Goal: Transaction & Acquisition: Purchase product/service

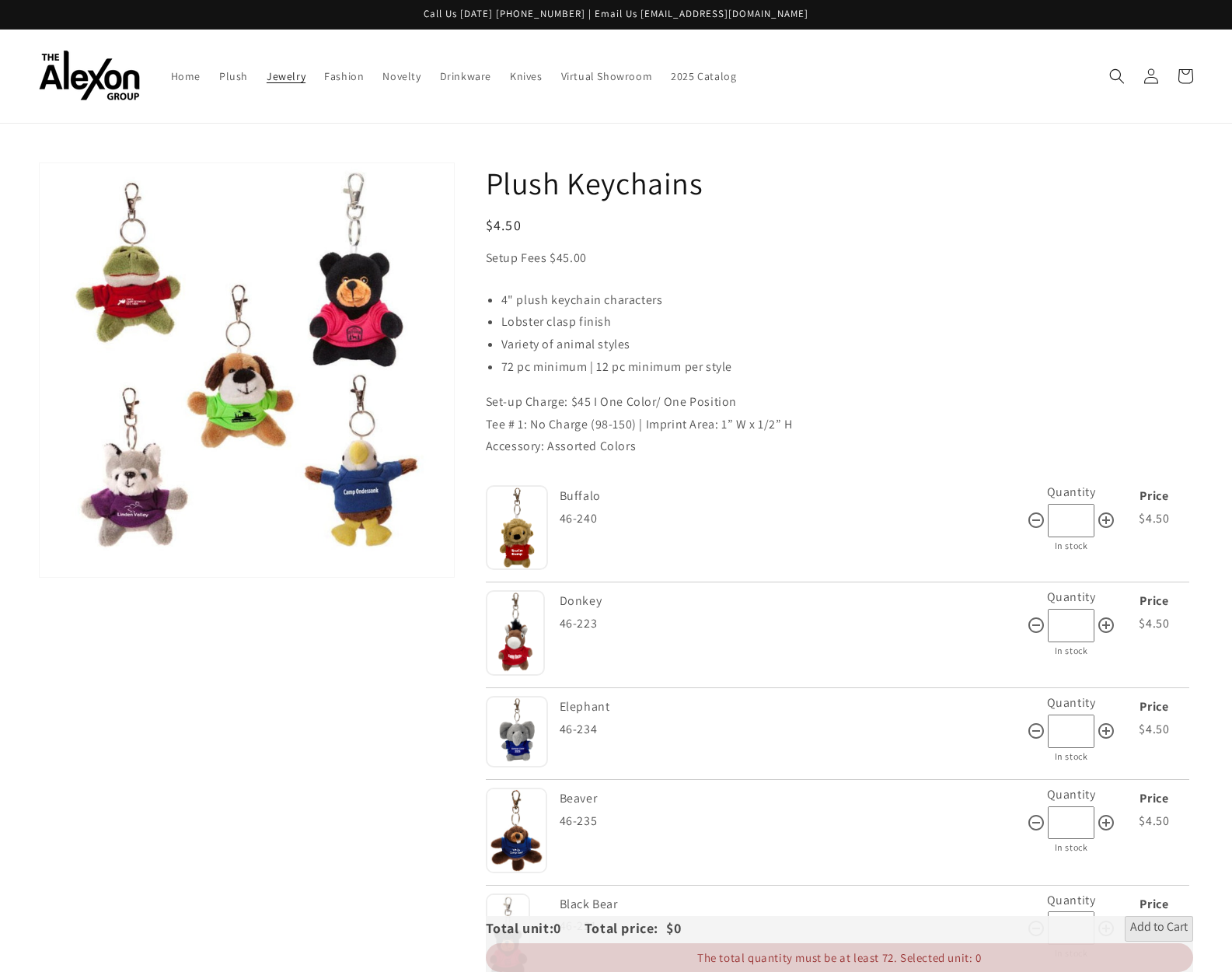
click at [287, 71] on span "Jewelry" at bounding box center [286, 76] width 38 height 14
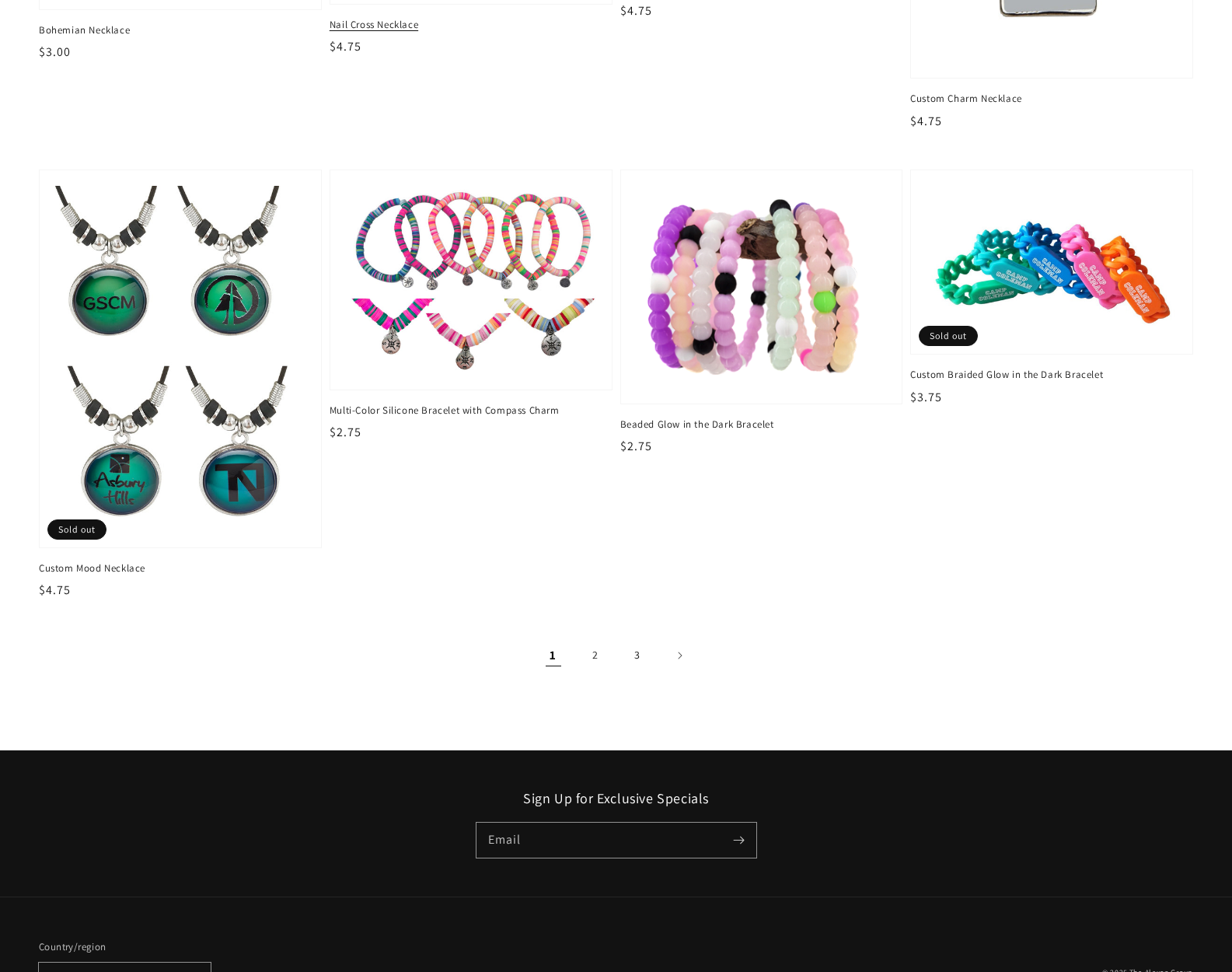
scroll to position [2383, 0]
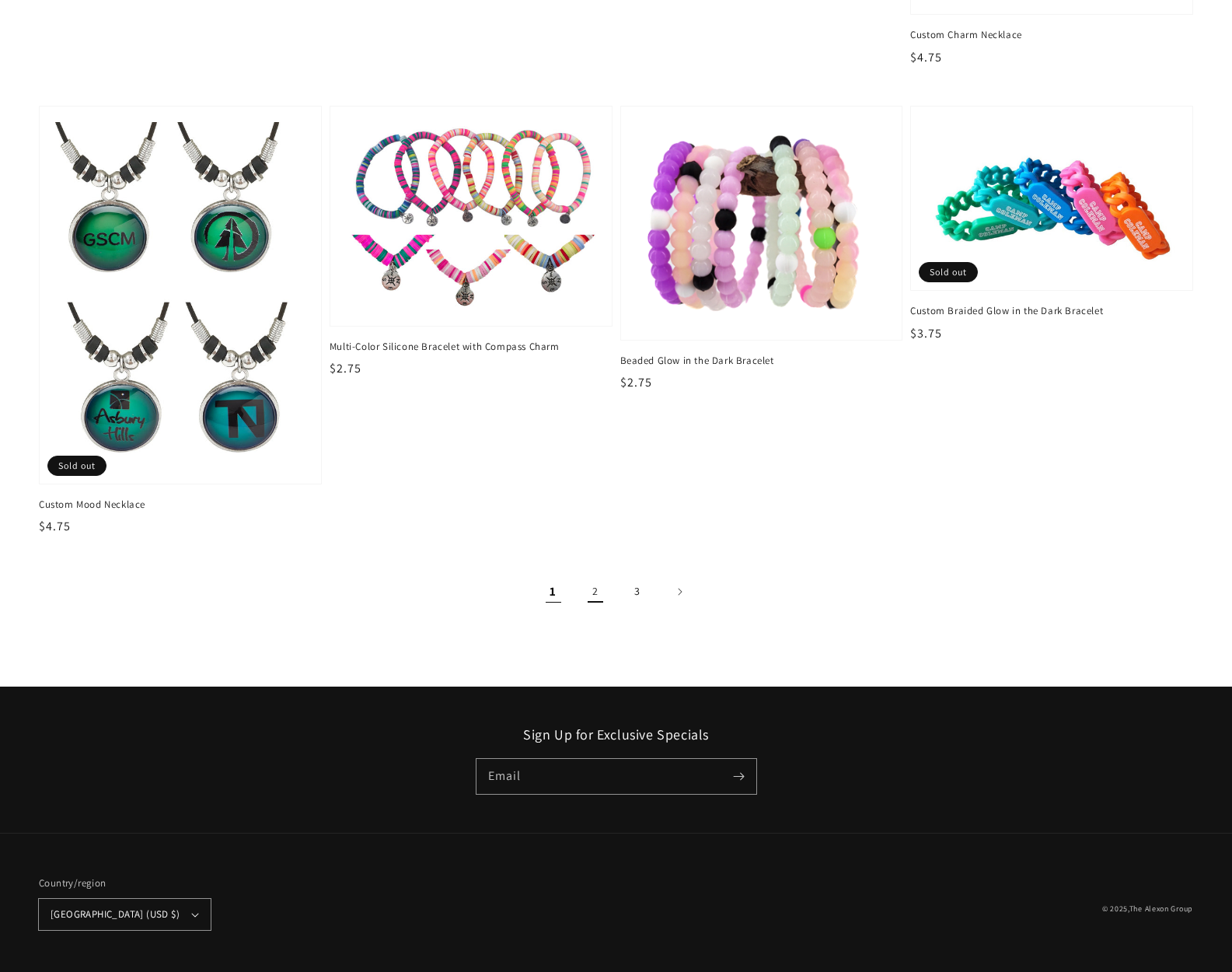
click at [592, 585] on link "2" at bounding box center [595, 591] width 34 height 34
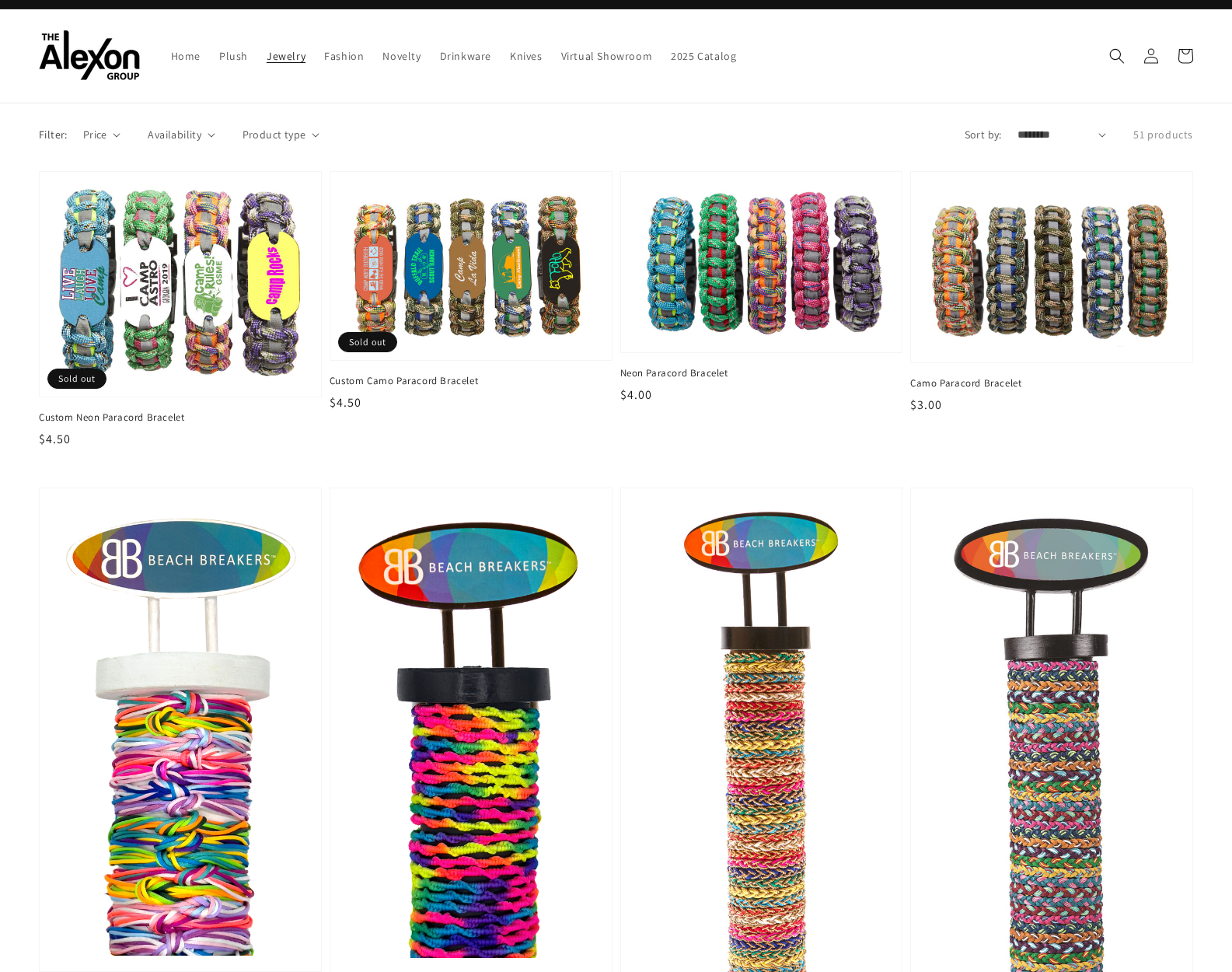
scroll to position [20, 0]
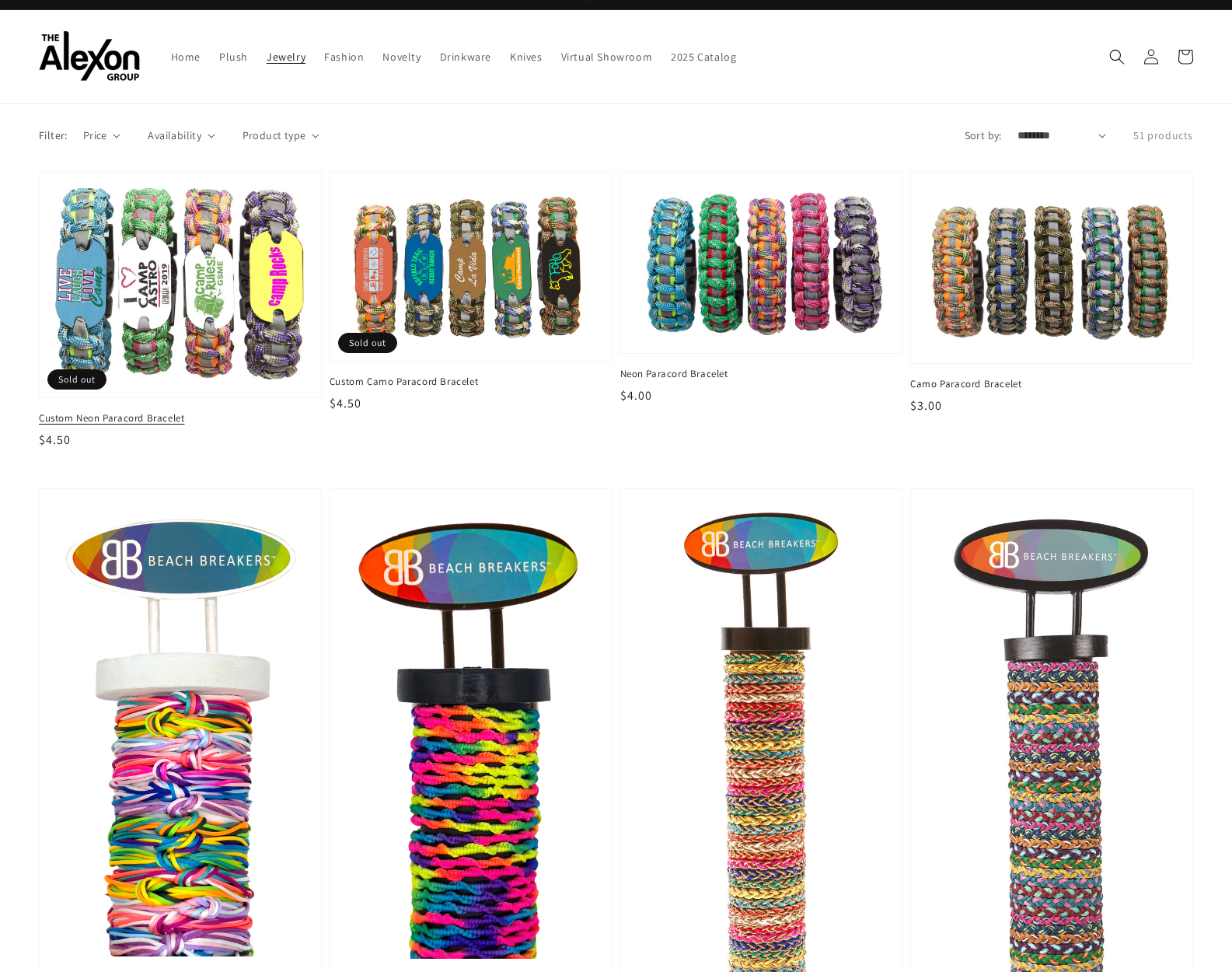
click at [260, 302] on img at bounding box center [179, 285] width 257 height 200
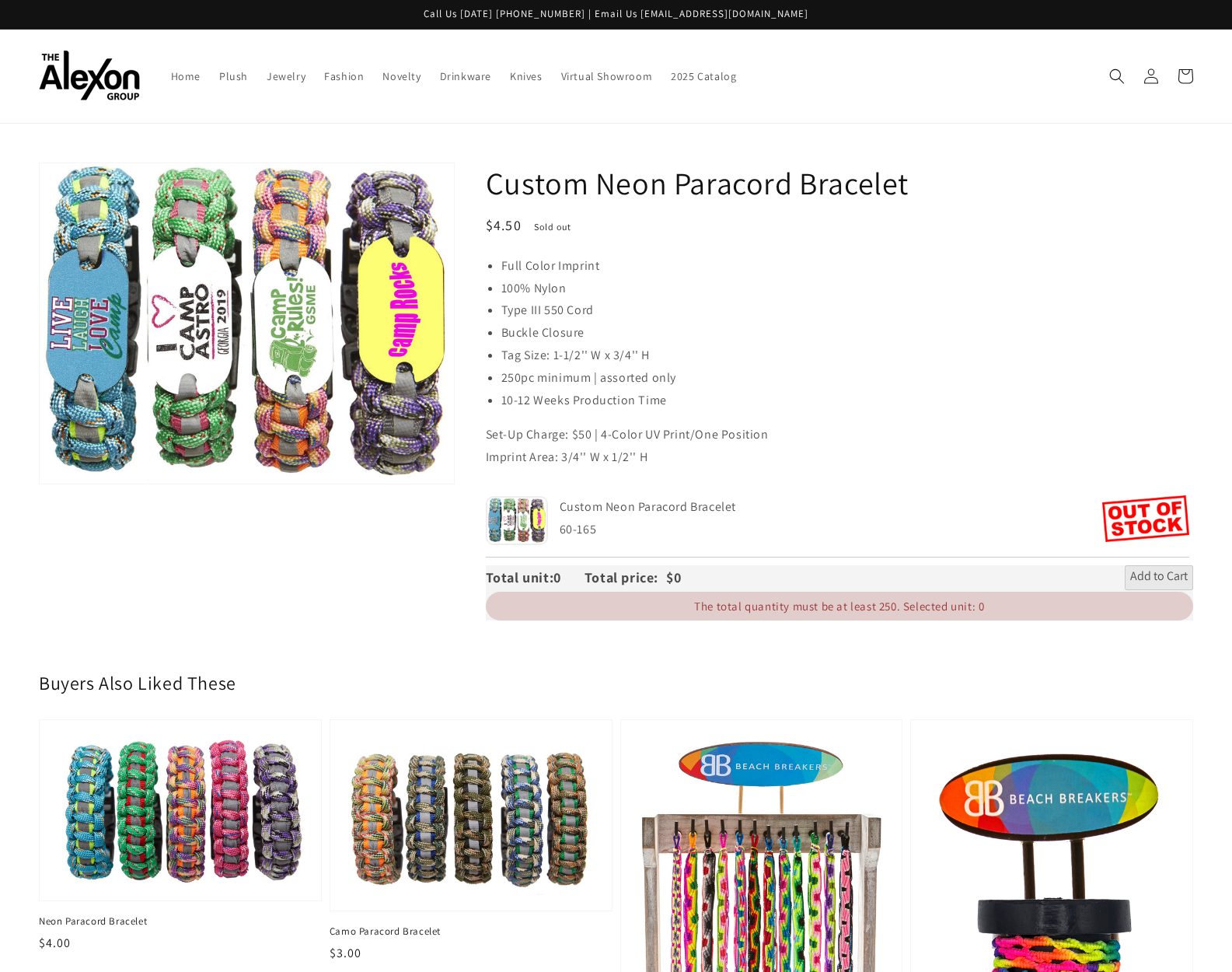
click at [361, 292] on button "Open media 1 in gallery view" at bounding box center [246, 324] width 415 height 321
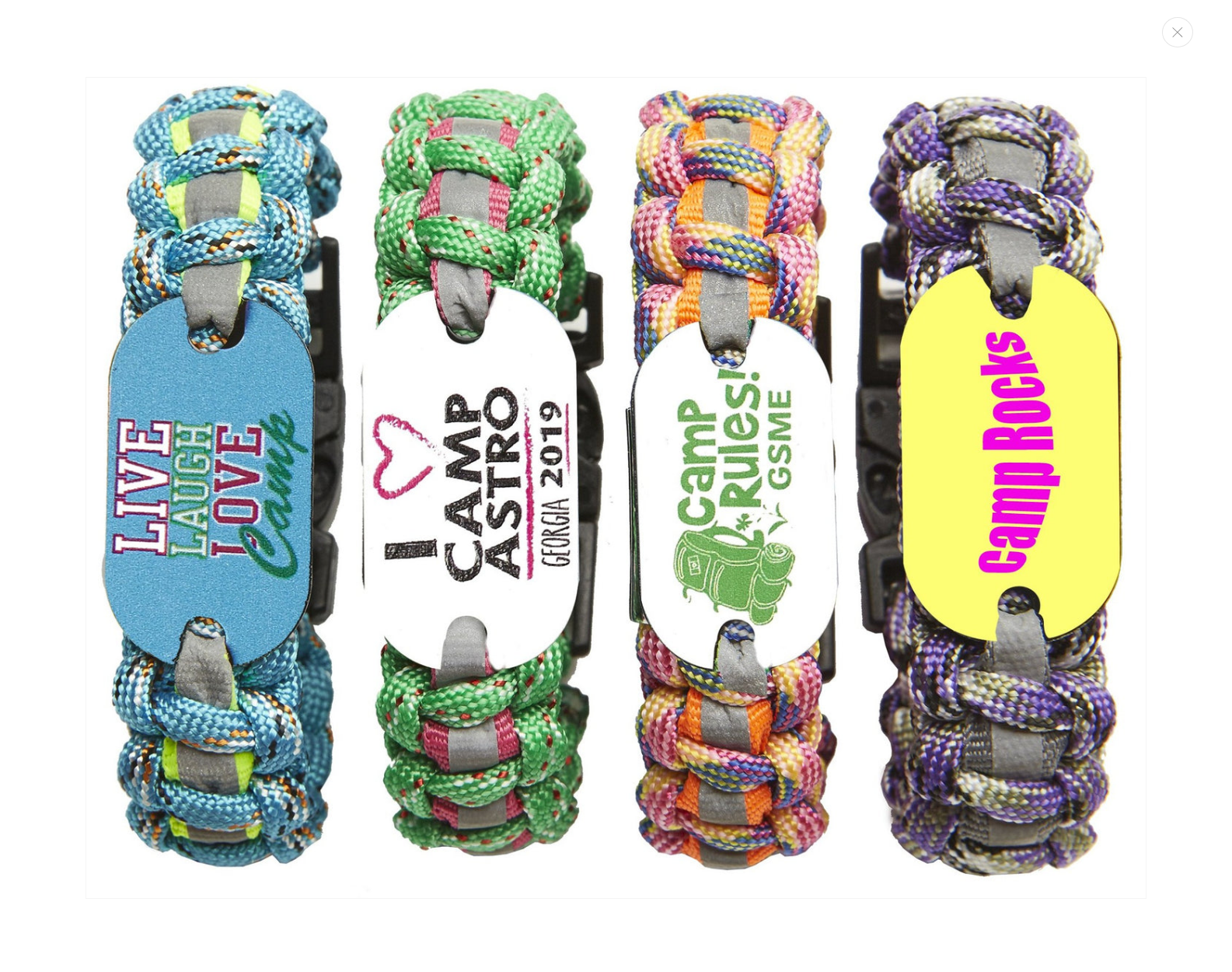
drag, startPoint x: 1063, startPoint y: 476, endPoint x: 852, endPoint y: 5, distance: 516.1
